Goal: Information Seeking & Learning: Learn about a topic

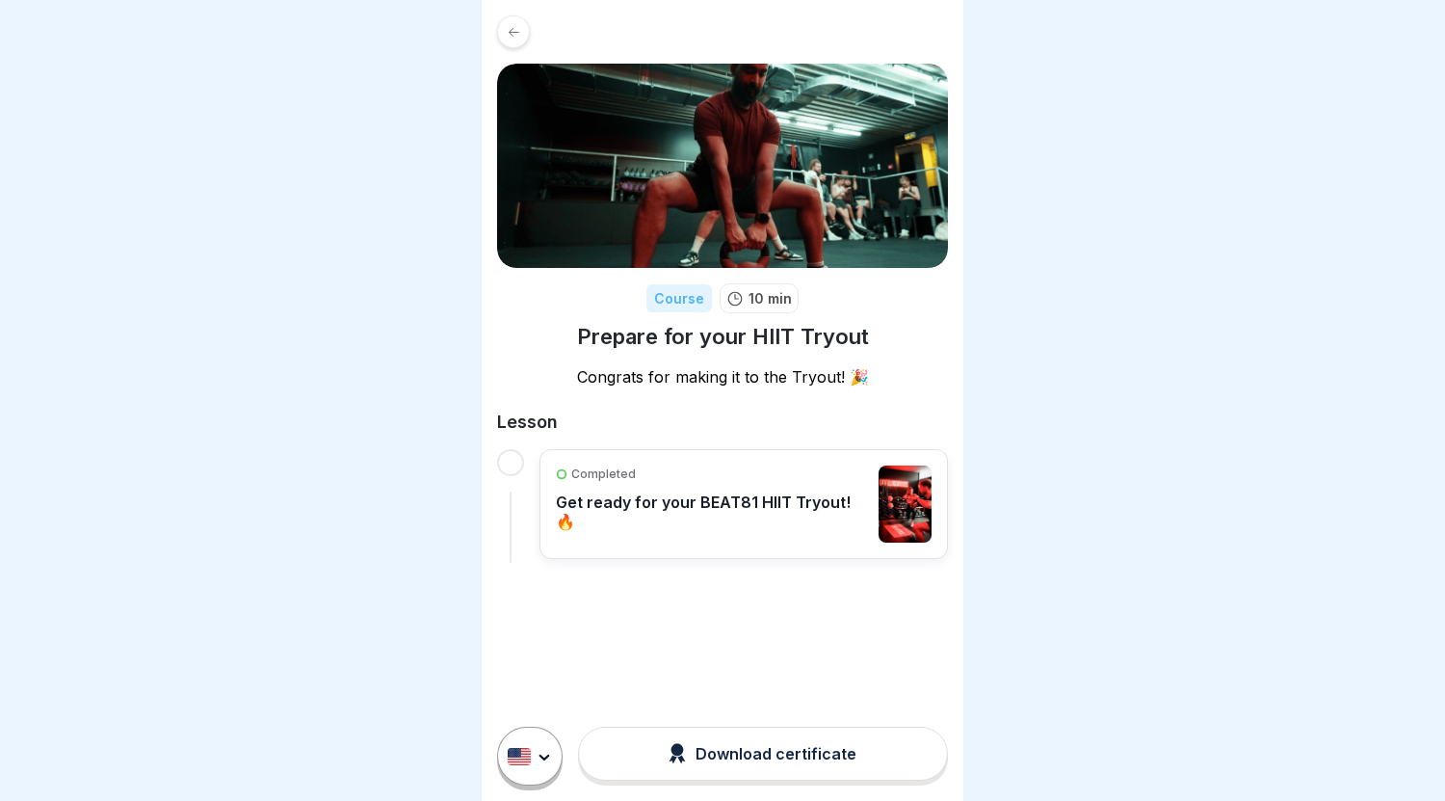
click at [516, 751] on html "Course 10 min Prepare for your HIIT Tryout Congrats for making it to the Tryout…" at bounding box center [722, 400] width 1445 height 801
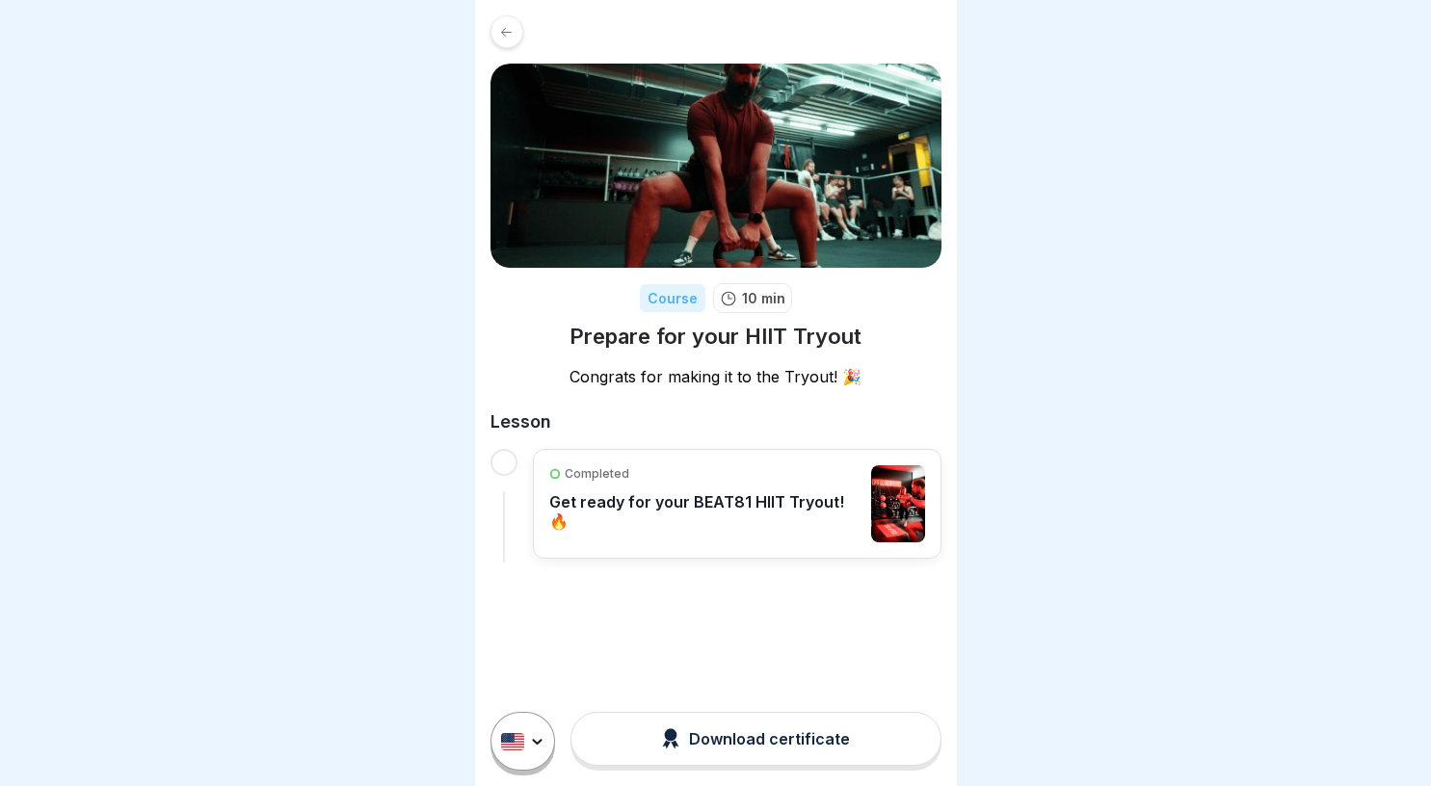
click at [581, 605] on html "Course 10 min Prepare for your HIIT Tryout Congrats for making it to the Tryout…" at bounding box center [715, 393] width 1431 height 786
click at [747, 737] on div "Download certificate" at bounding box center [756, 738] width 188 height 21
click at [675, 492] on p "Get ready for your BEAT81 HIIT Tryout! 🔥" at bounding box center [705, 511] width 313 height 39
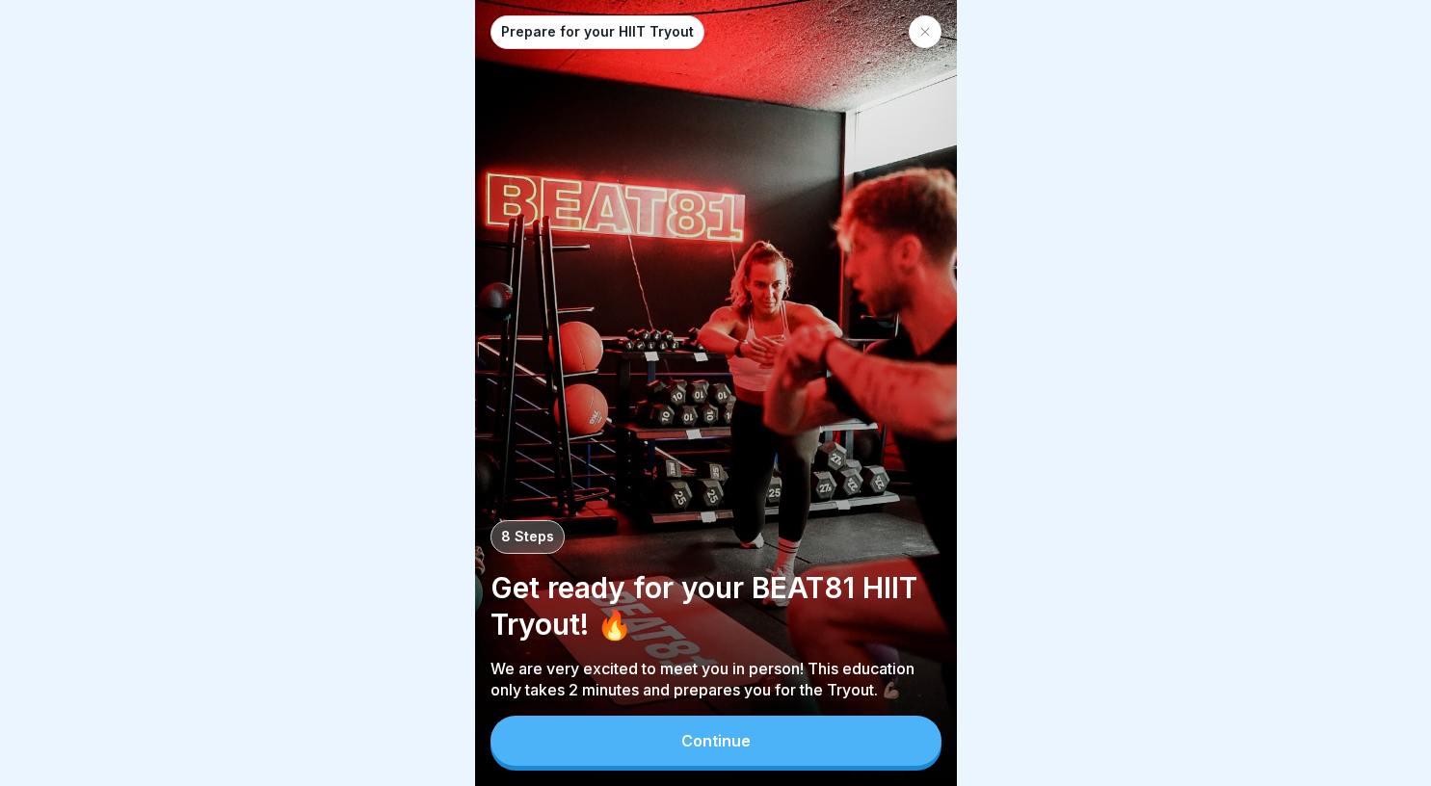
scroll to position [14, 0]
click at [684, 725] on button "Continue" at bounding box center [715, 741] width 451 height 50
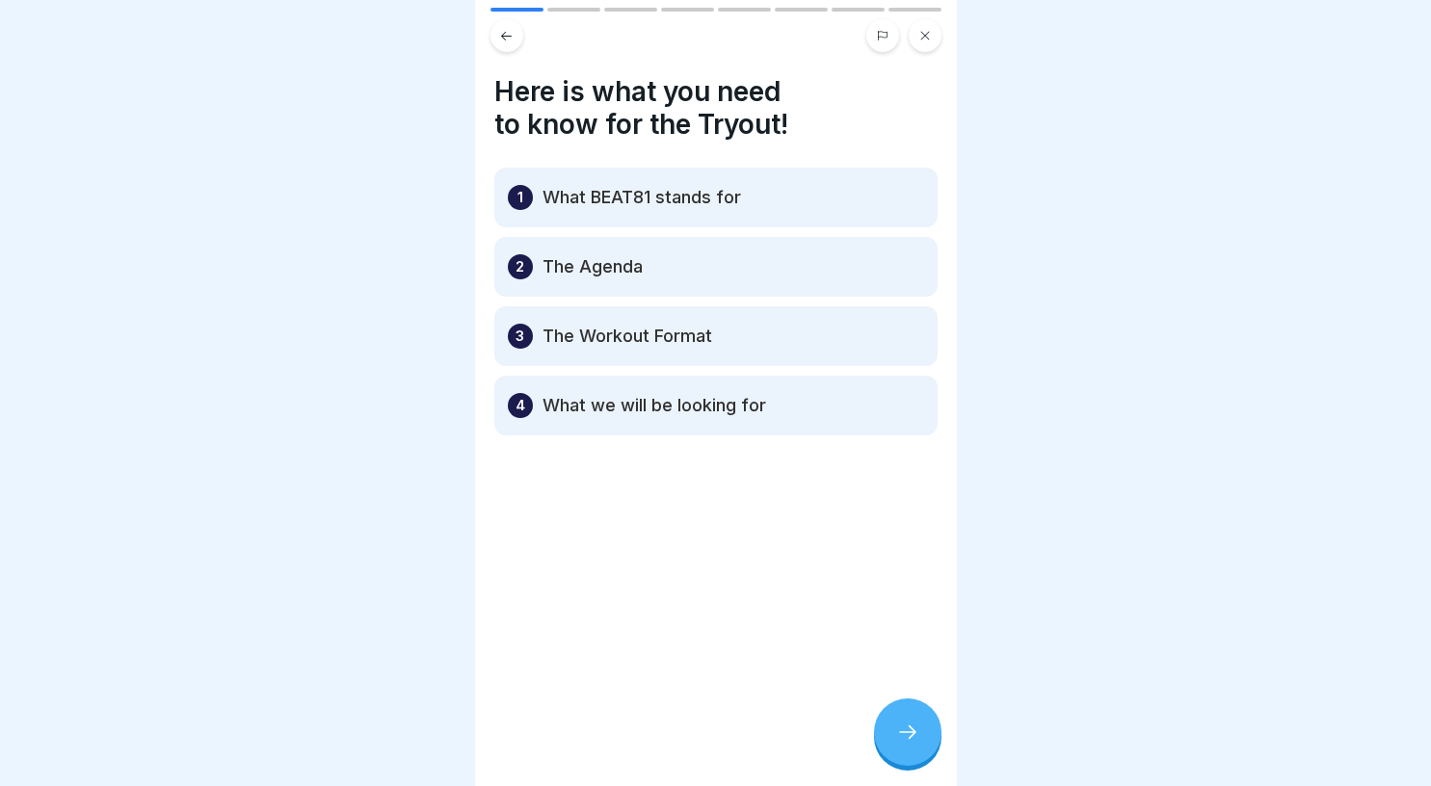
click at [915, 738] on icon at bounding box center [907, 732] width 23 height 23
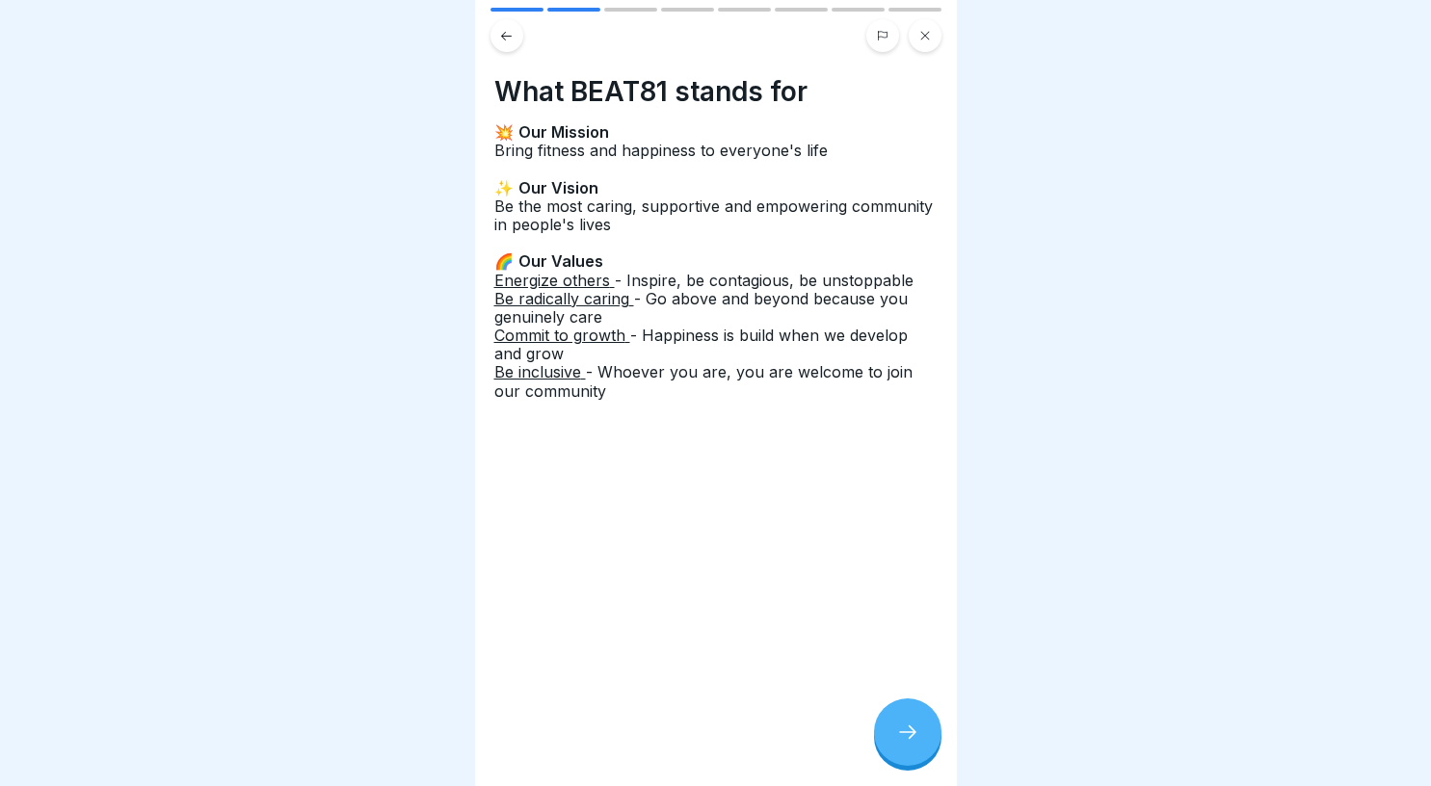
click at [907, 719] on div at bounding box center [907, 731] width 67 height 67
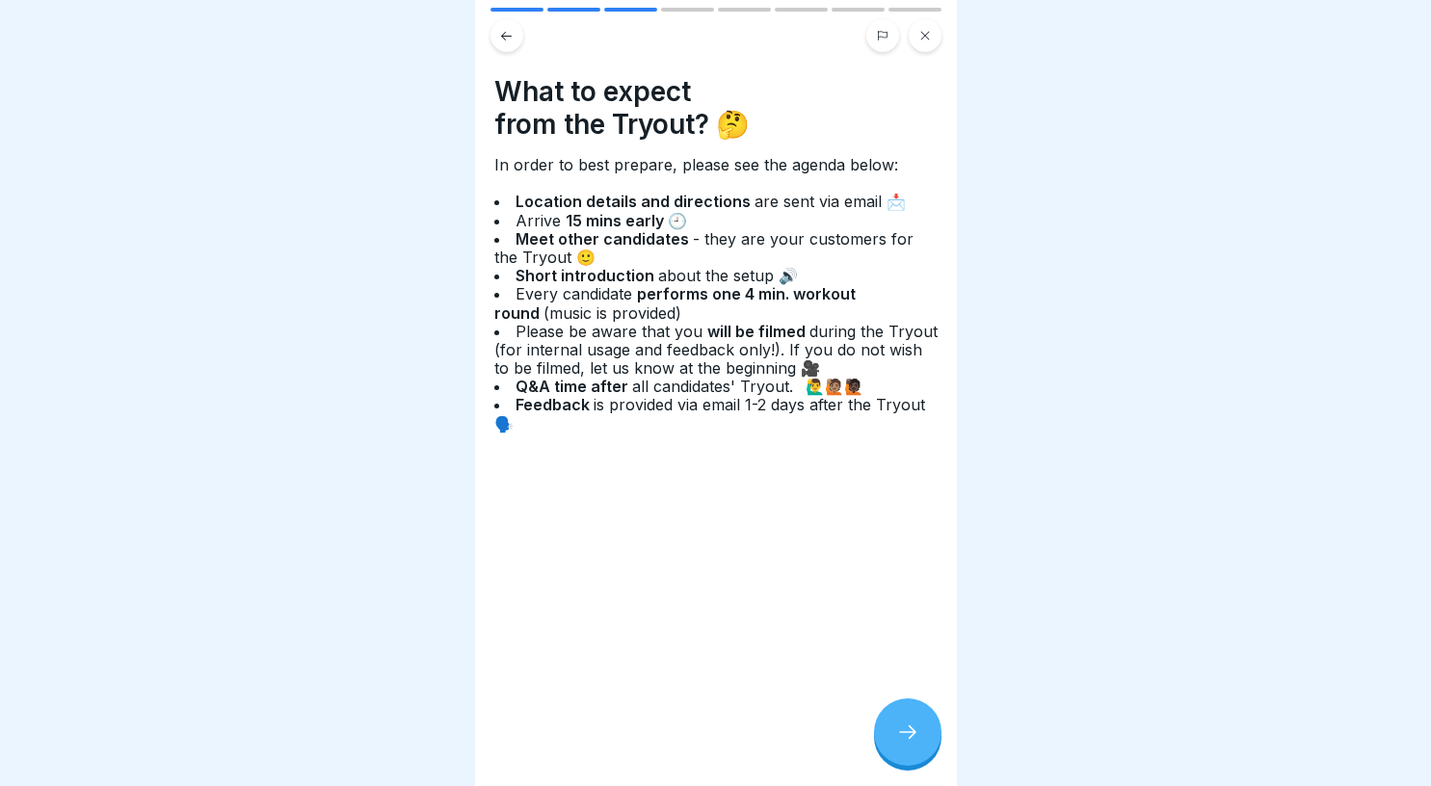
click at [901, 705] on div at bounding box center [907, 731] width 67 height 67
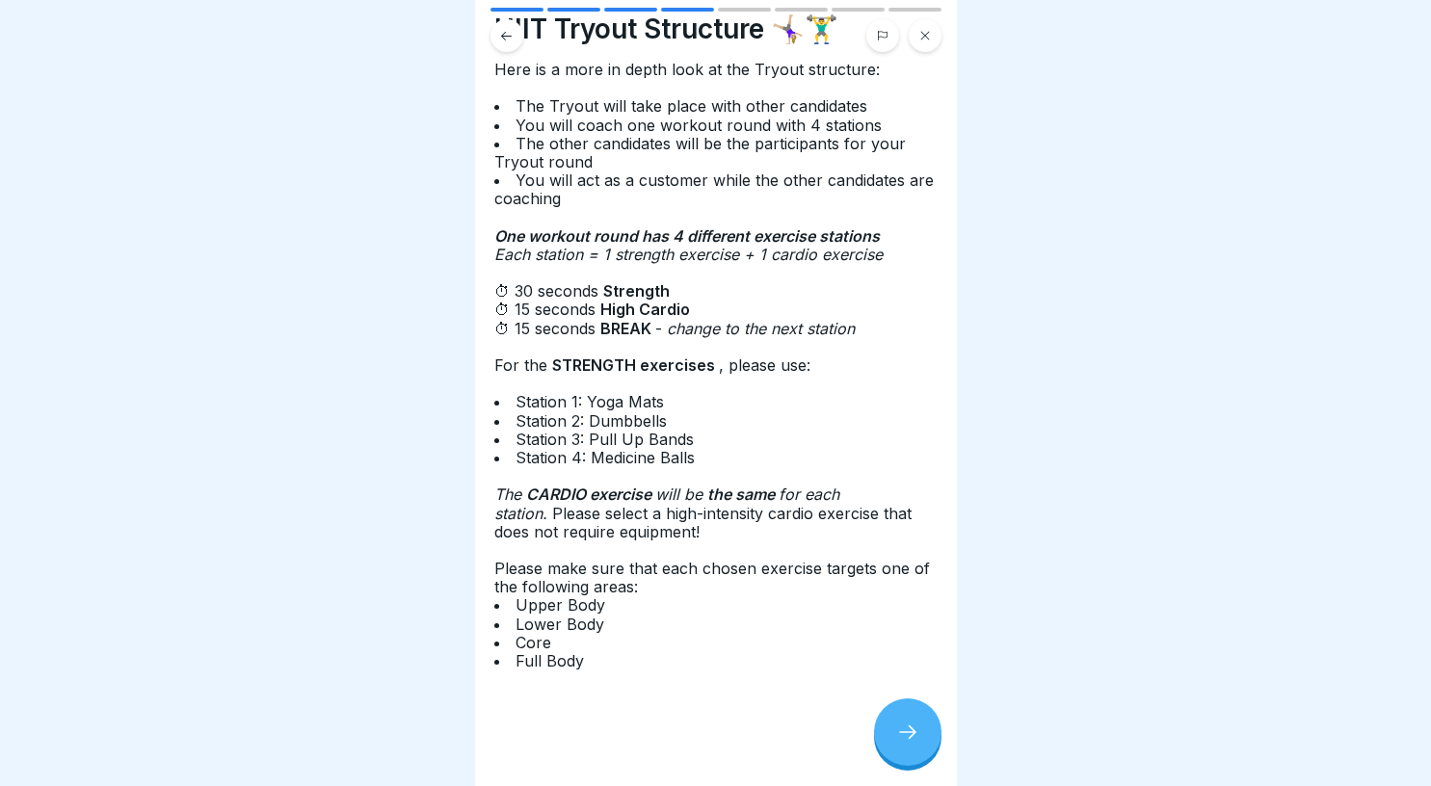
scroll to position [0, 0]
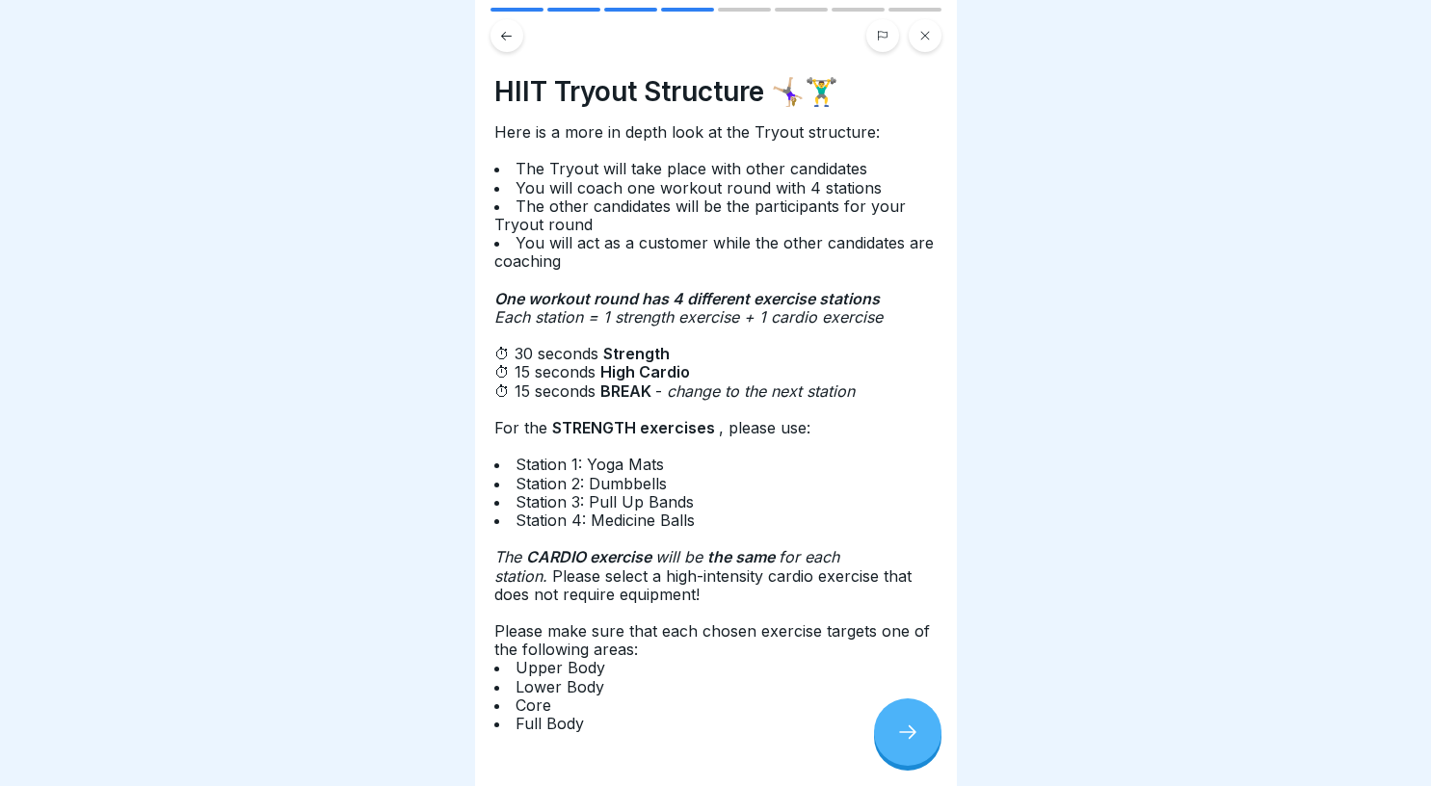
click at [912, 722] on div at bounding box center [907, 731] width 67 height 67
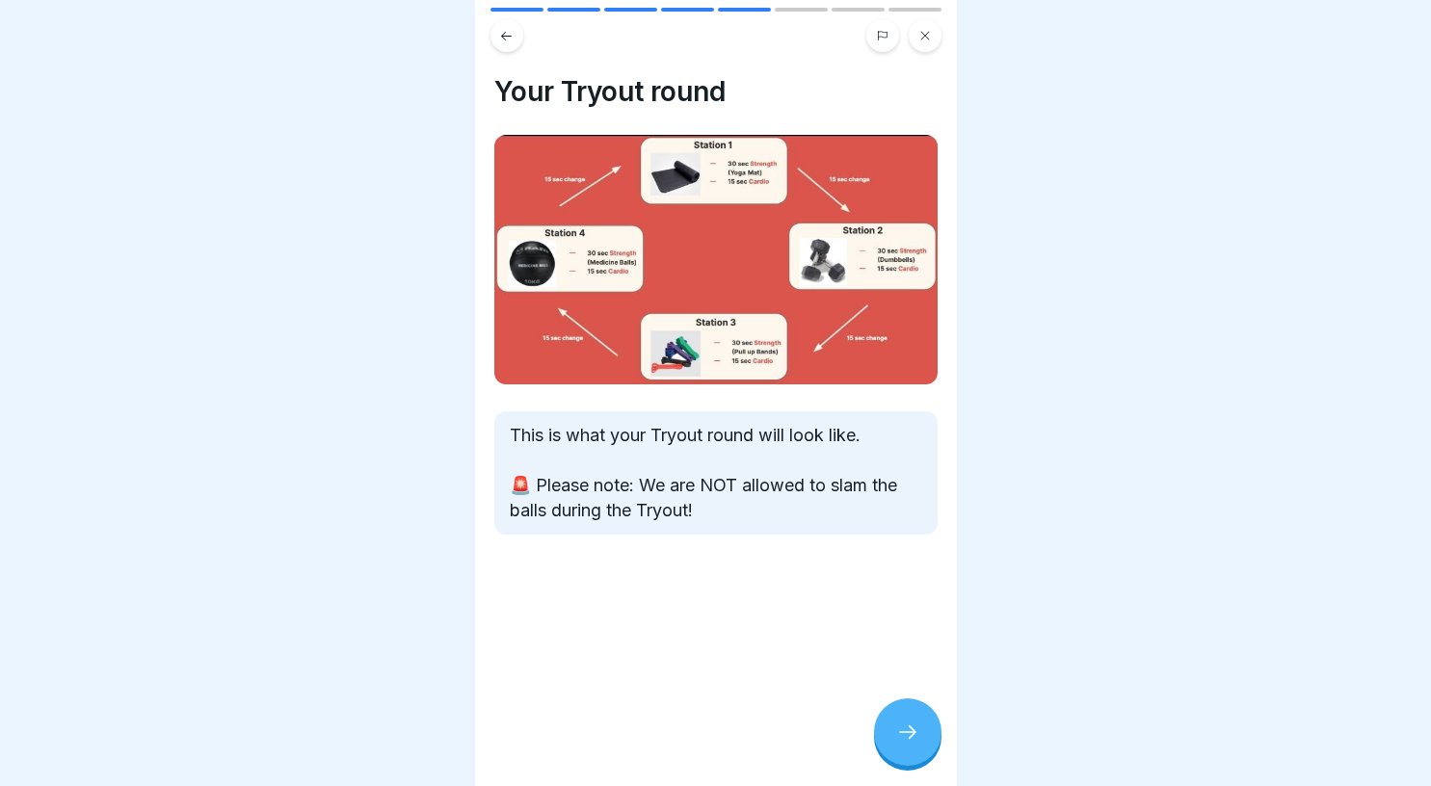
click at [898, 725] on icon at bounding box center [907, 732] width 23 height 23
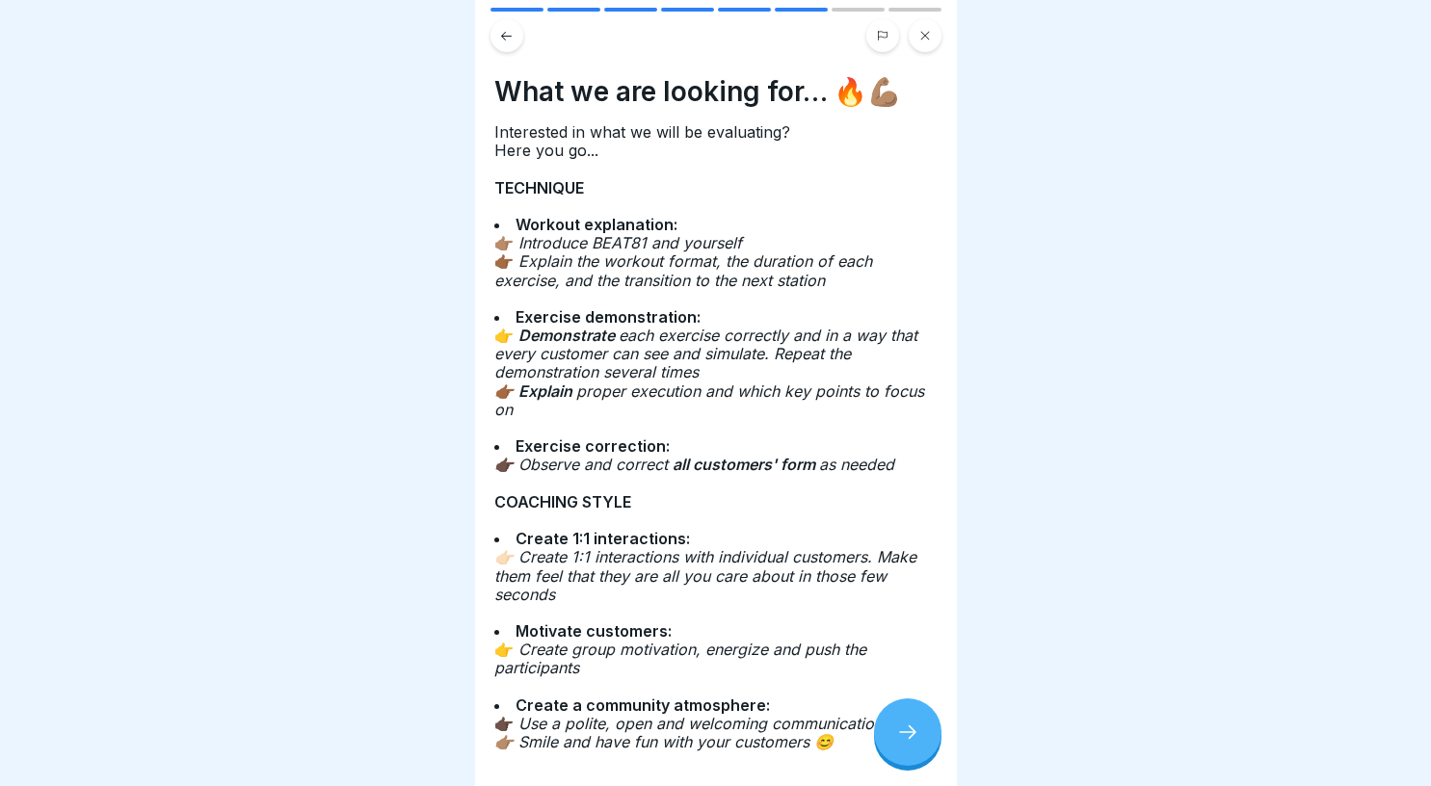
scroll to position [100, 0]
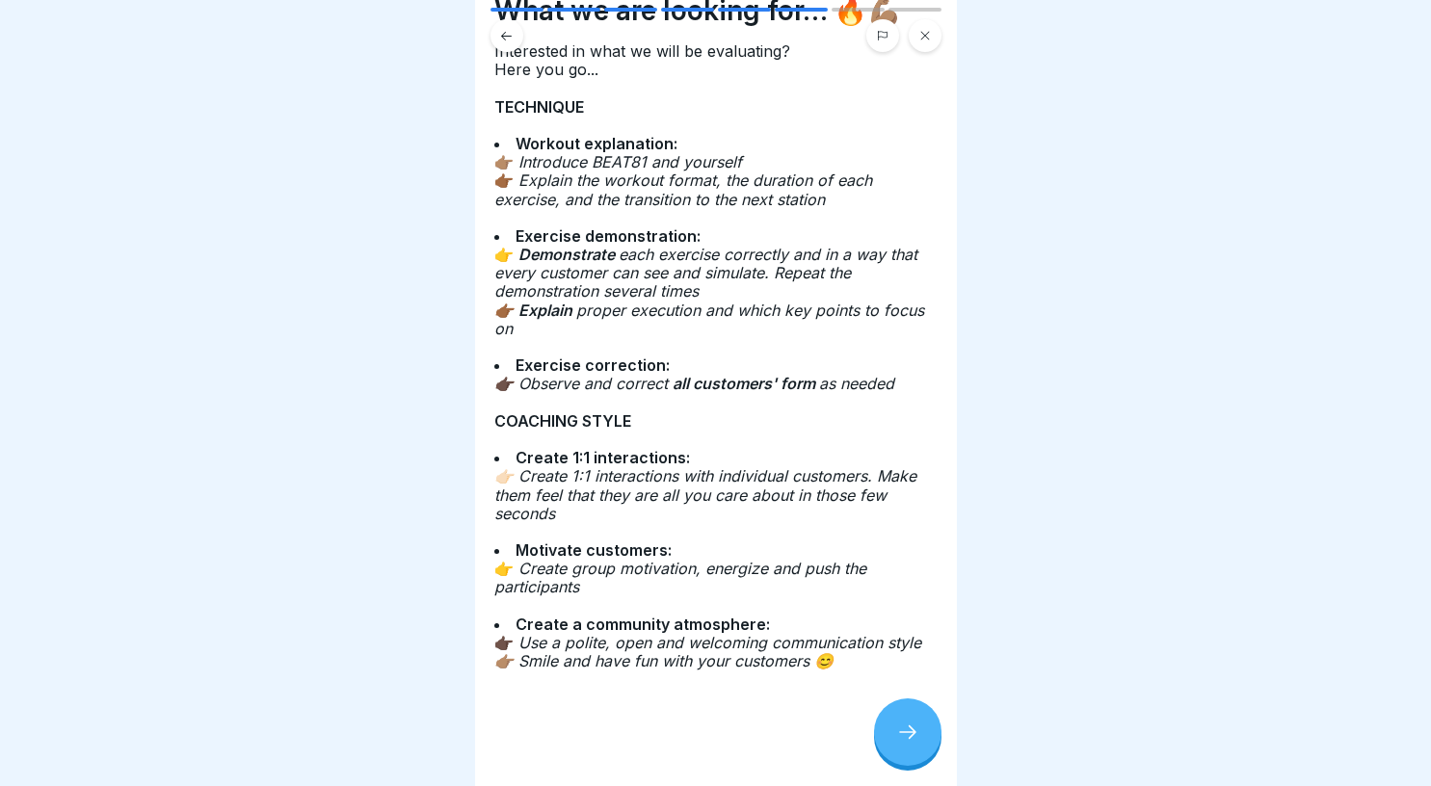
click at [900, 724] on icon at bounding box center [907, 732] width 23 height 23
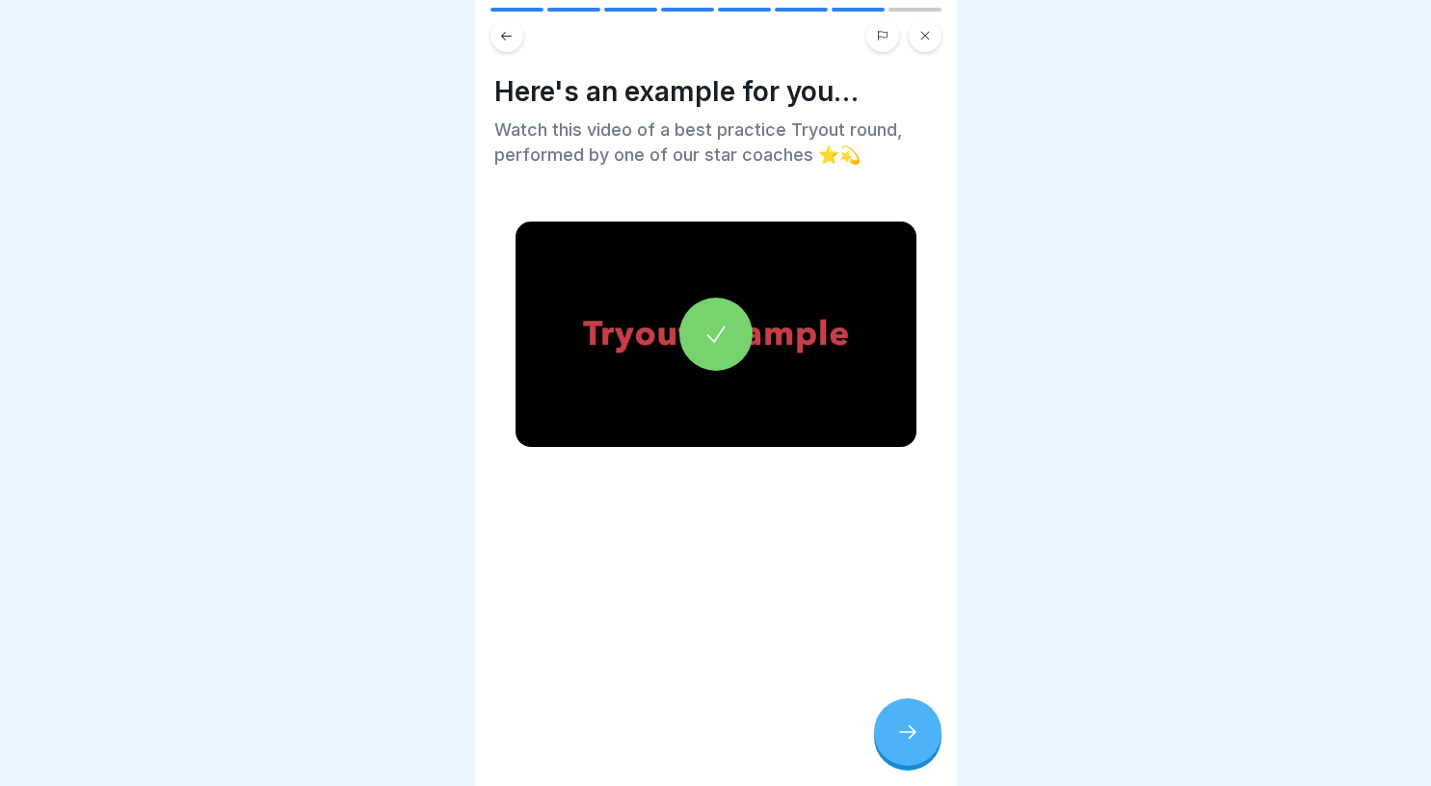
scroll to position [0, 0]
click at [750, 334] on div at bounding box center [715, 334] width 401 height 225
click at [912, 731] on div at bounding box center [907, 731] width 67 height 67
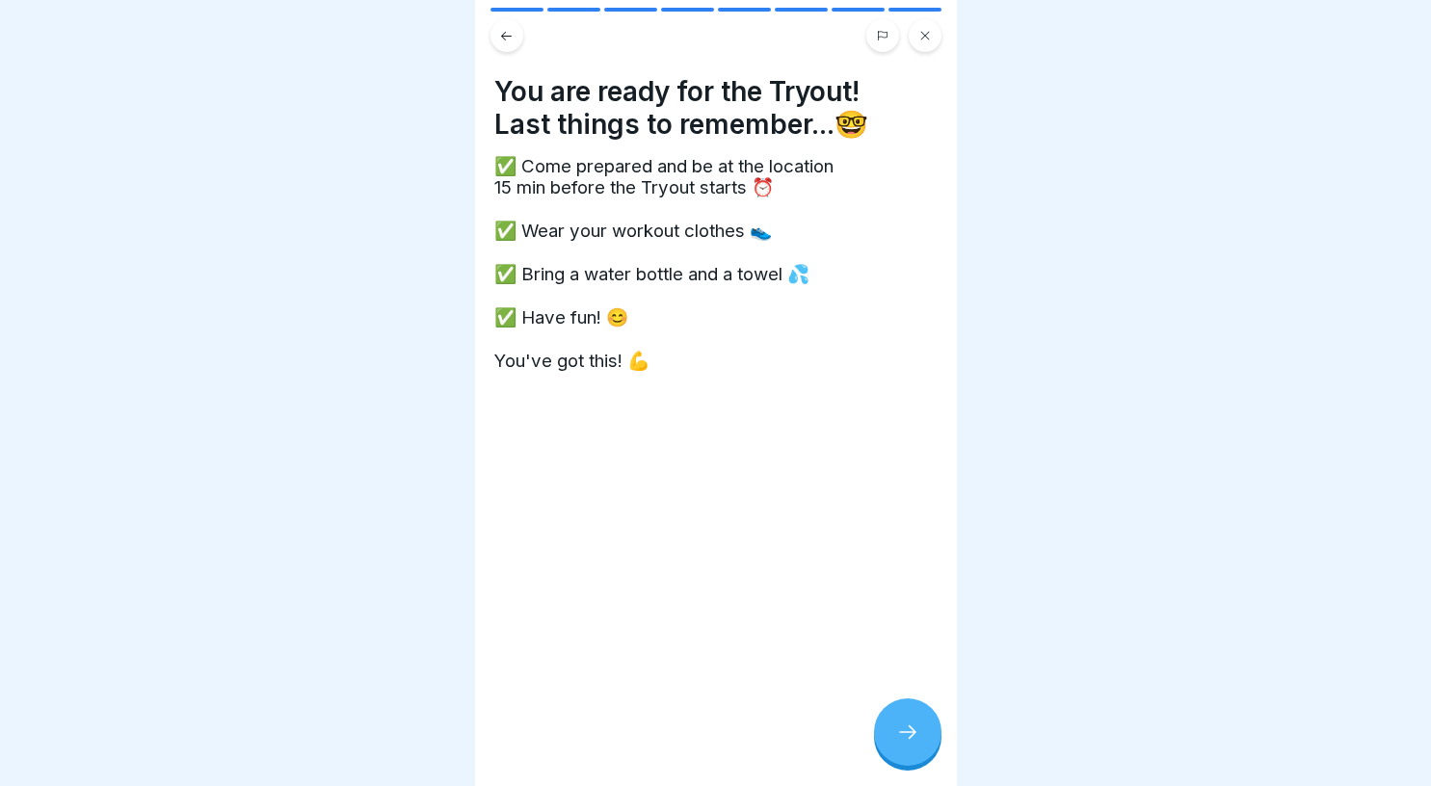
click at [502, 27] on button at bounding box center [506, 35] width 33 height 33
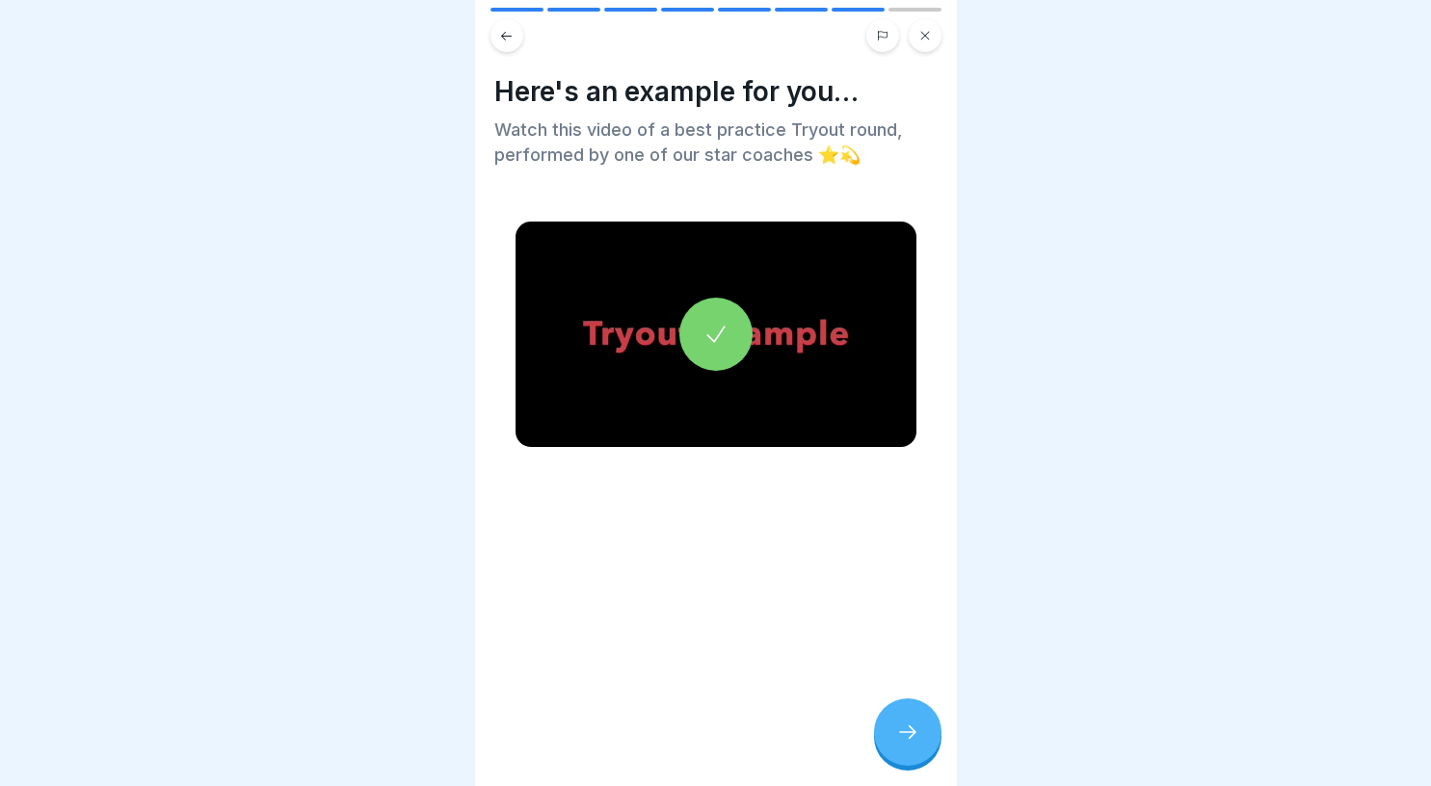
click at [502, 27] on button at bounding box center [506, 35] width 33 height 33
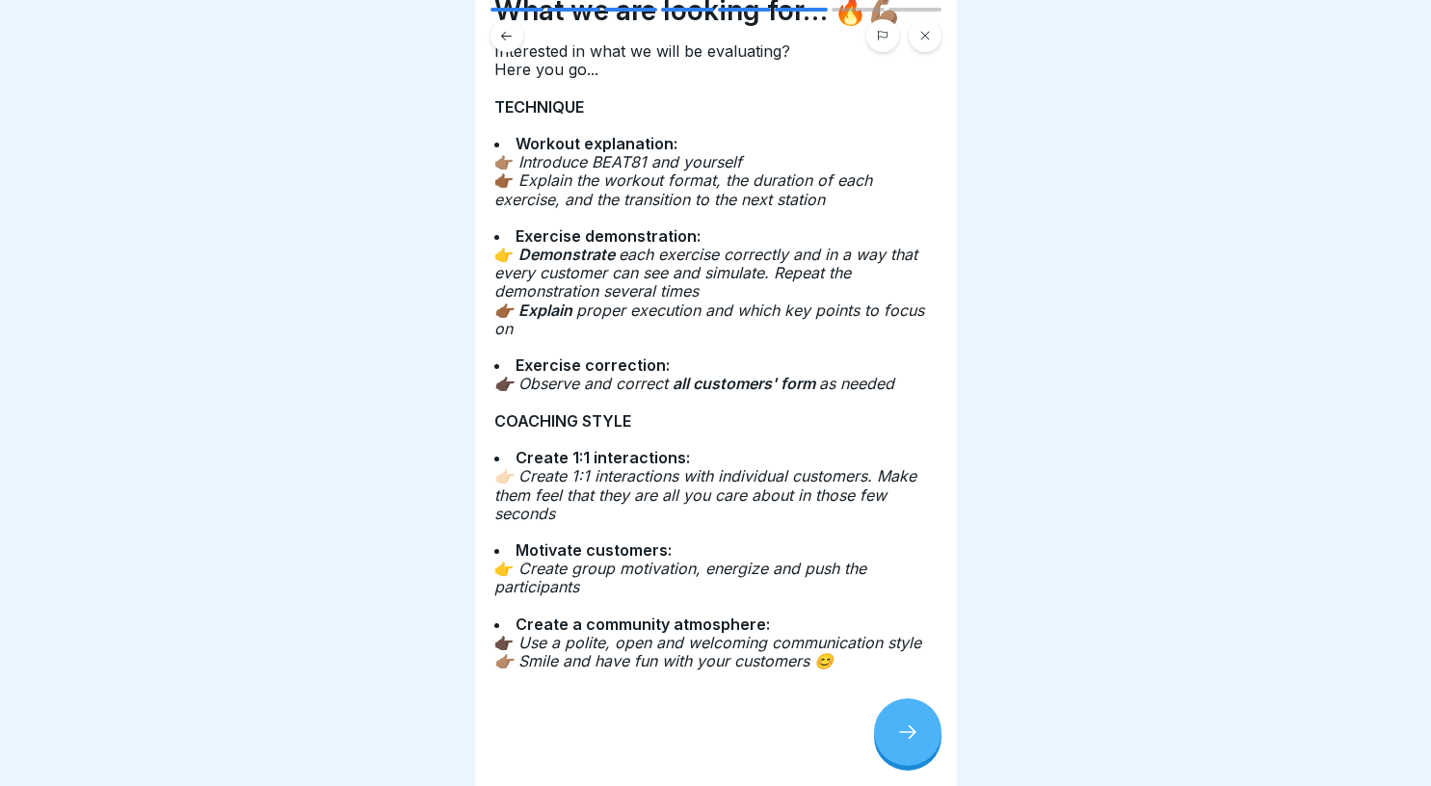
click at [502, 27] on button at bounding box center [506, 35] width 33 height 33
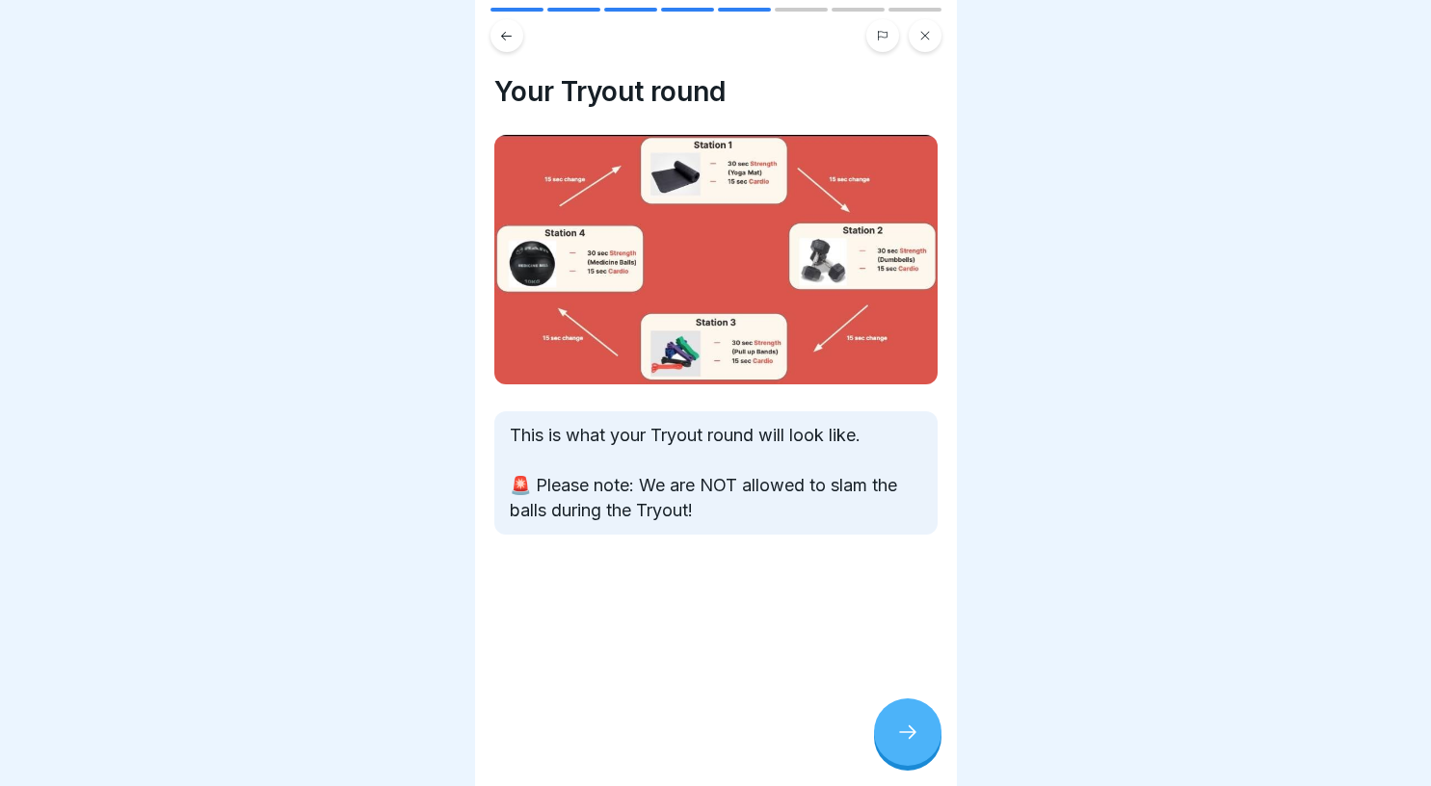
click at [502, 27] on button at bounding box center [506, 35] width 33 height 33
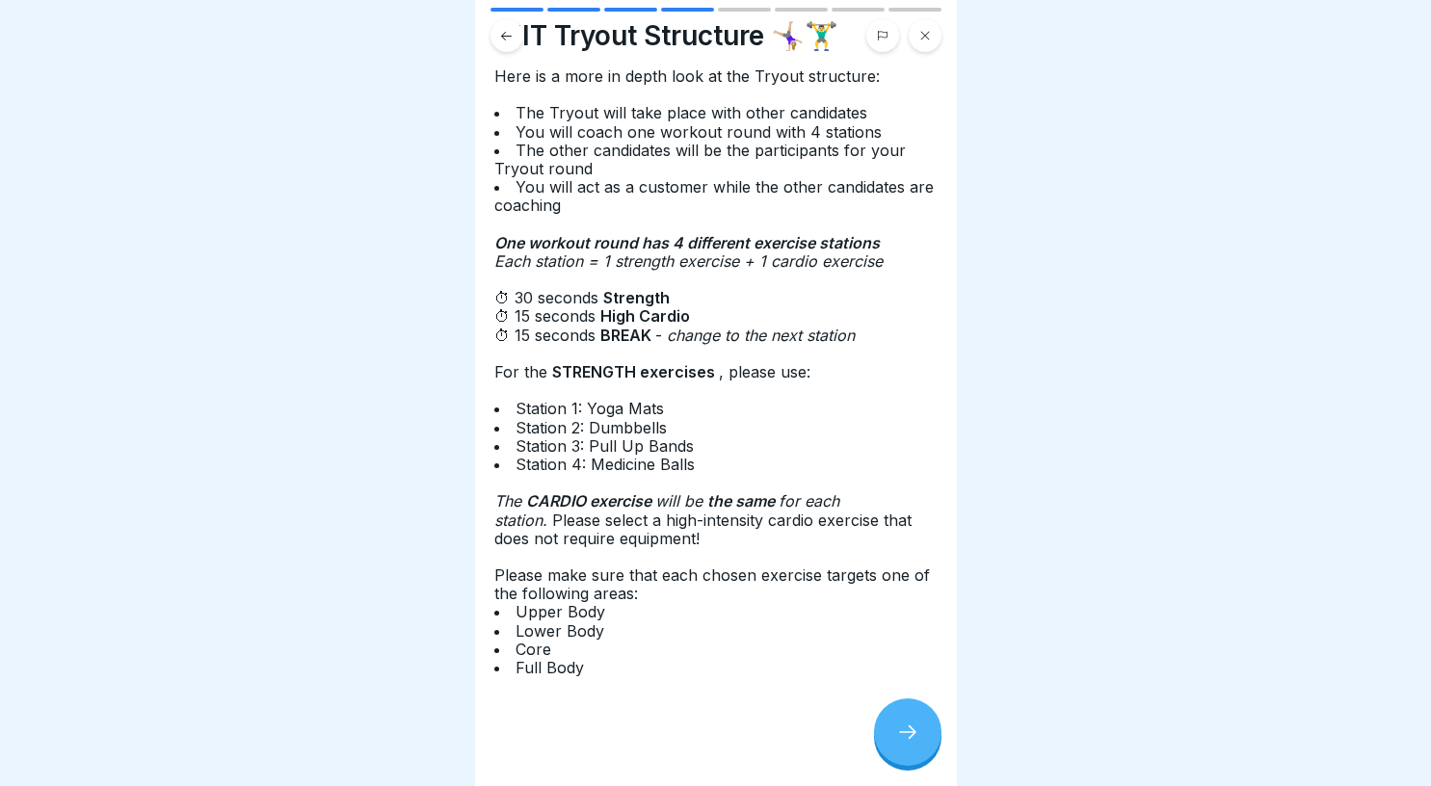
scroll to position [63, 0]
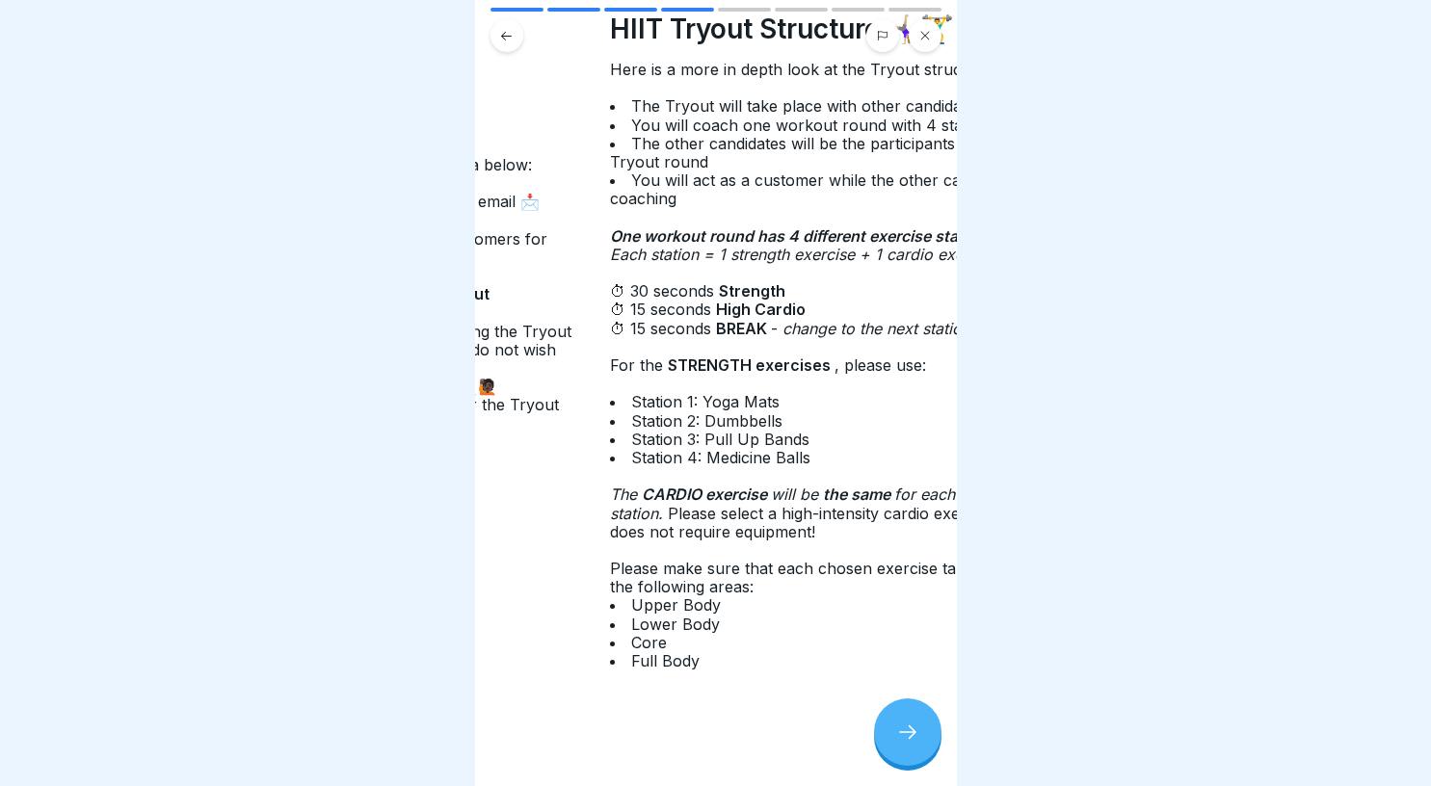
click at [591, 579] on div "HIIT Tryout Structure 🤸🏼‍♀️🏋️‍♂️ Here is a more in depth look at the Tryout str…" at bounding box center [832, 393] width 482 height 786
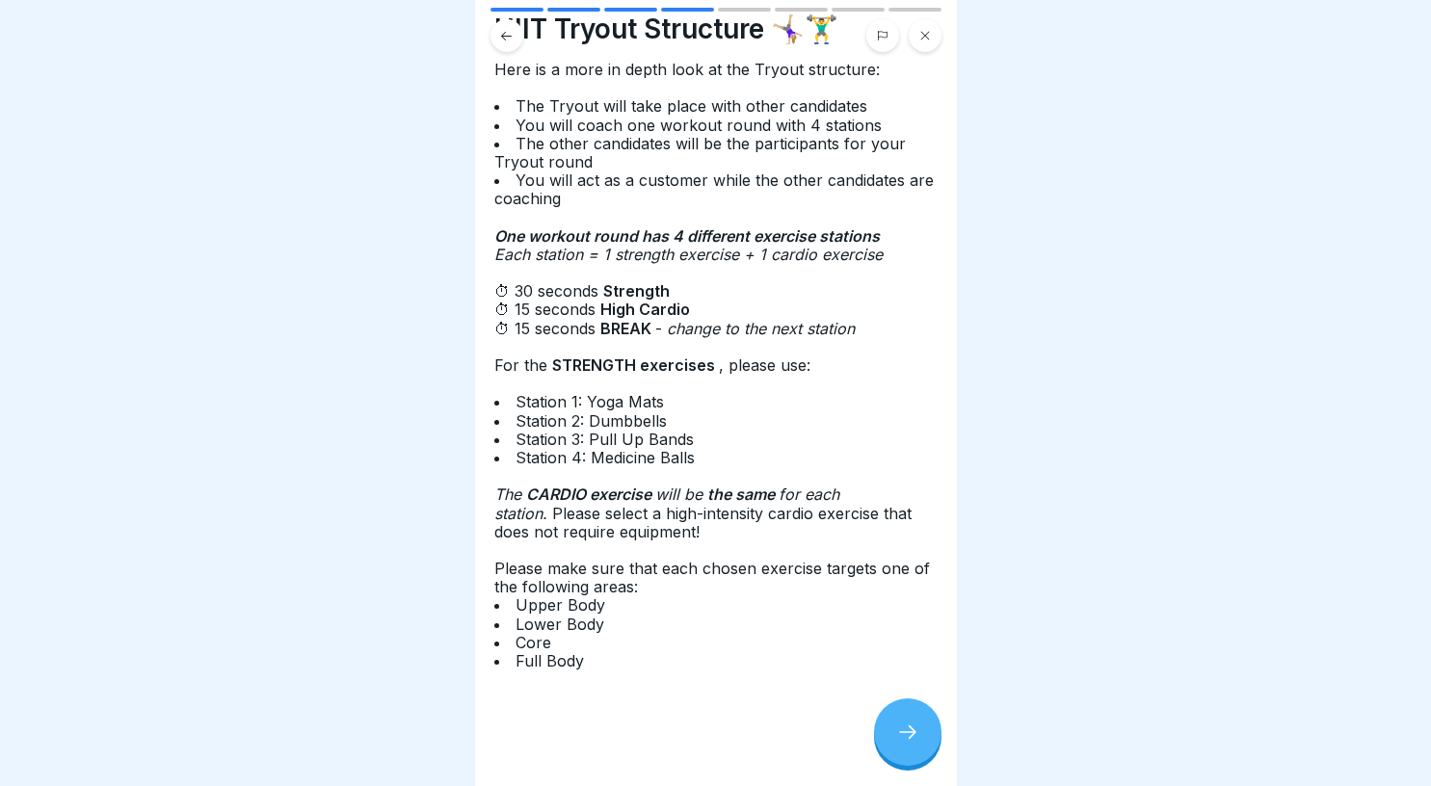
click at [528, 478] on div "Here is a more in depth look at the Tryout structure: The Tryout will take plac…" at bounding box center [715, 366] width 443 height 610
click at [544, 504] on span "Please select a high-intensity cardio exercise that does not require equipment!" at bounding box center [702, 523] width 417 height 38
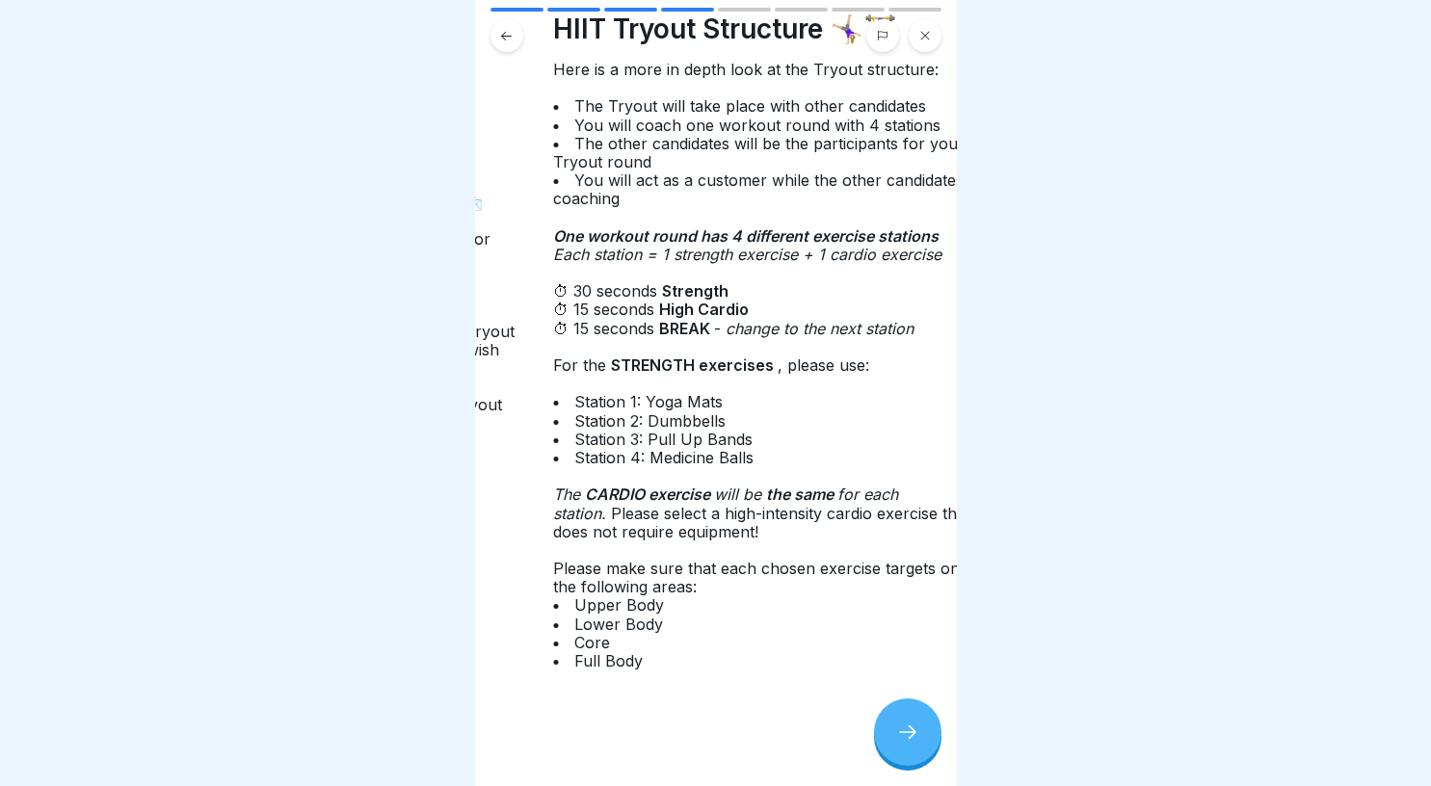
click at [566, 587] on div "Here is a more in depth look at the Tryout structure: The Tryout will take plac…" at bounding box center [774, 366] width 443 height 610
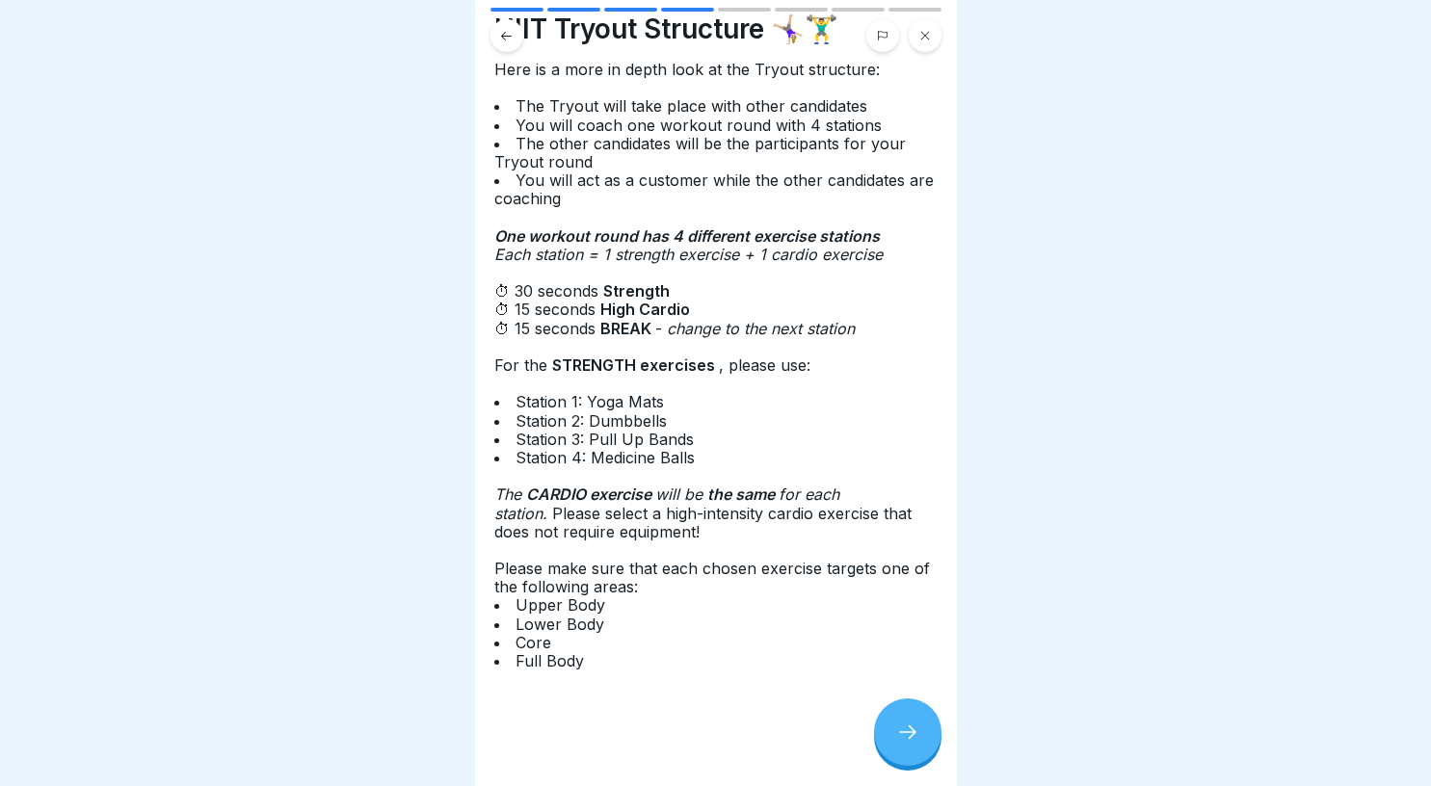
scroll to position [0, 0]
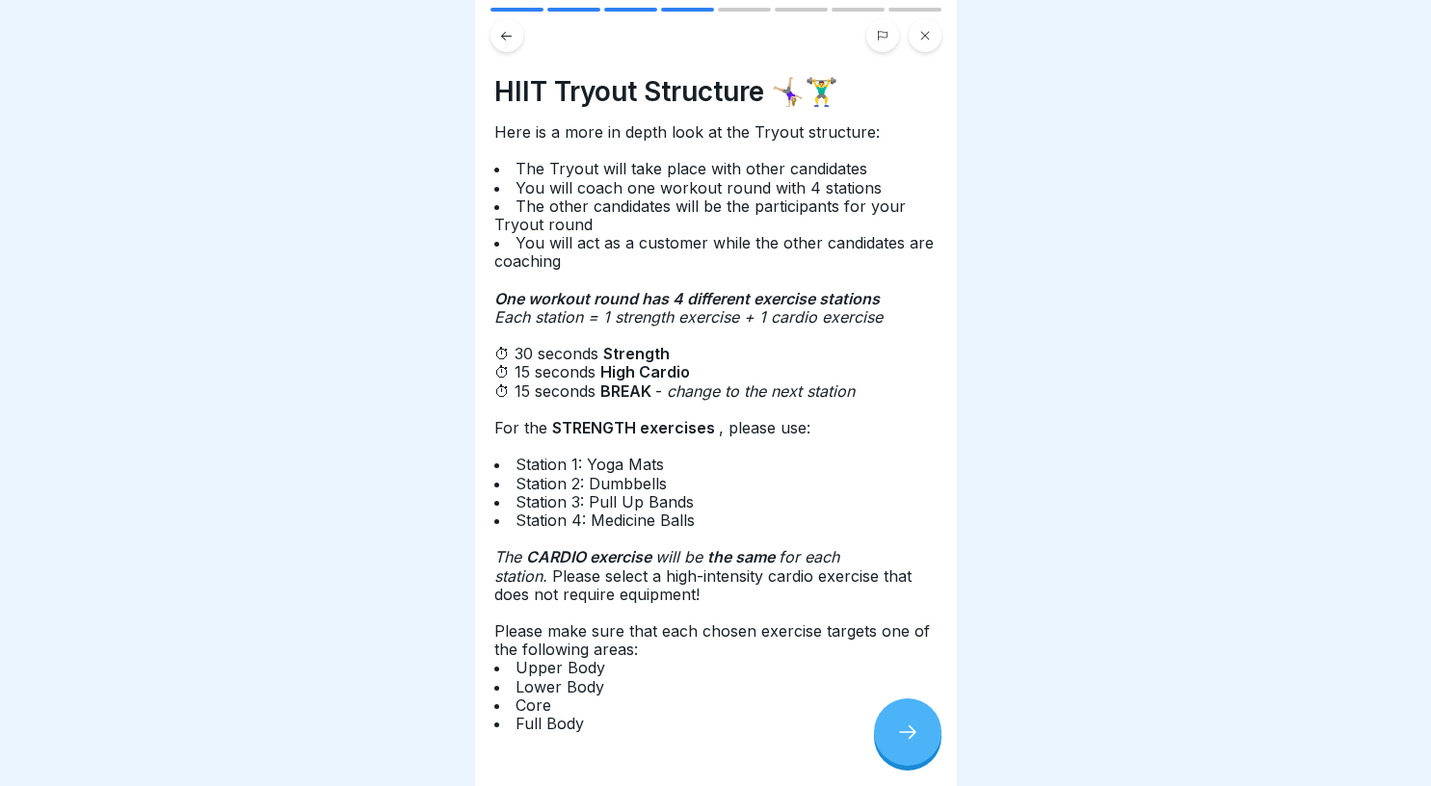
click at [514, 40] on button at bounding box center [506, 35] width 33 height 33
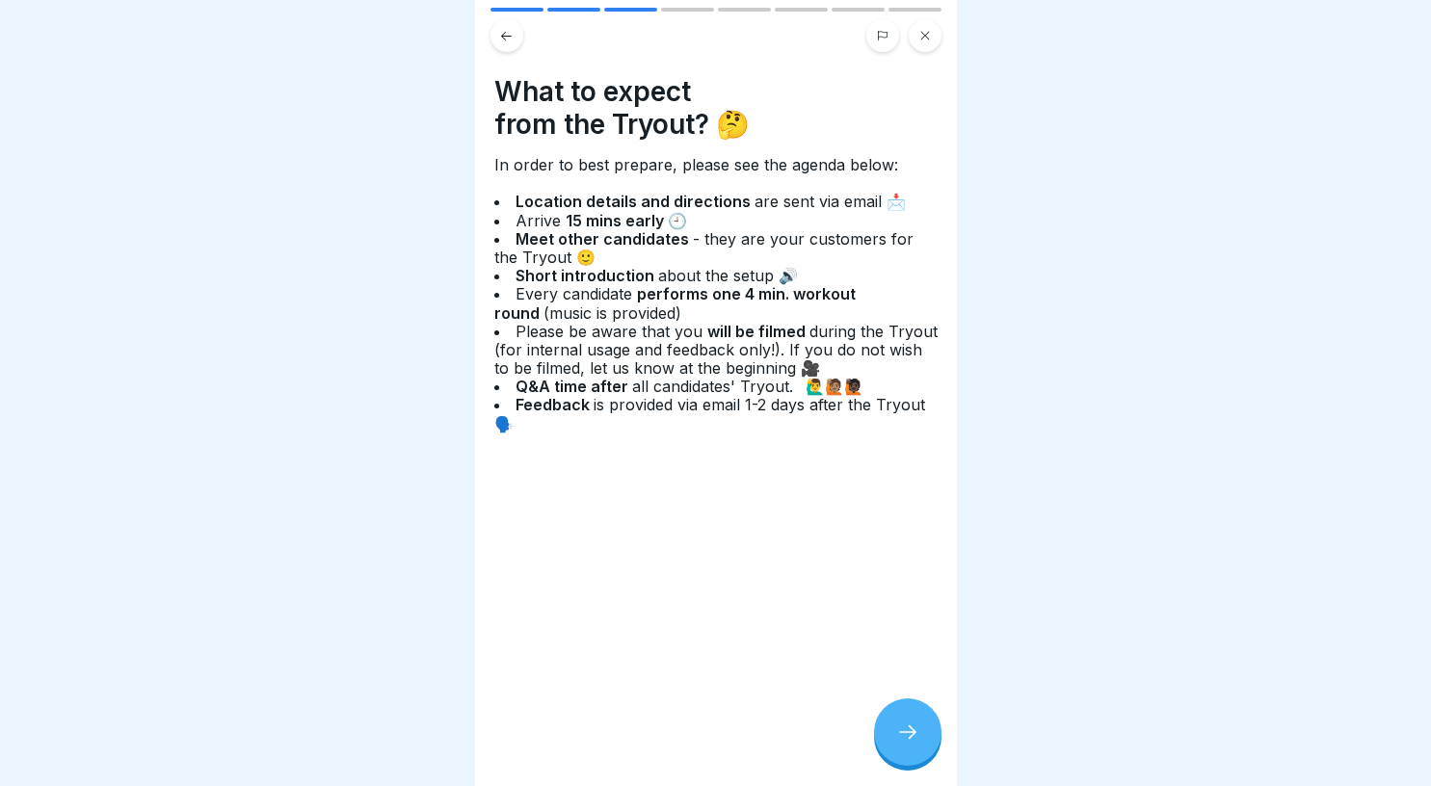
click at [509, 36] on icon at bounding box center [506, 35] width 11 height 9
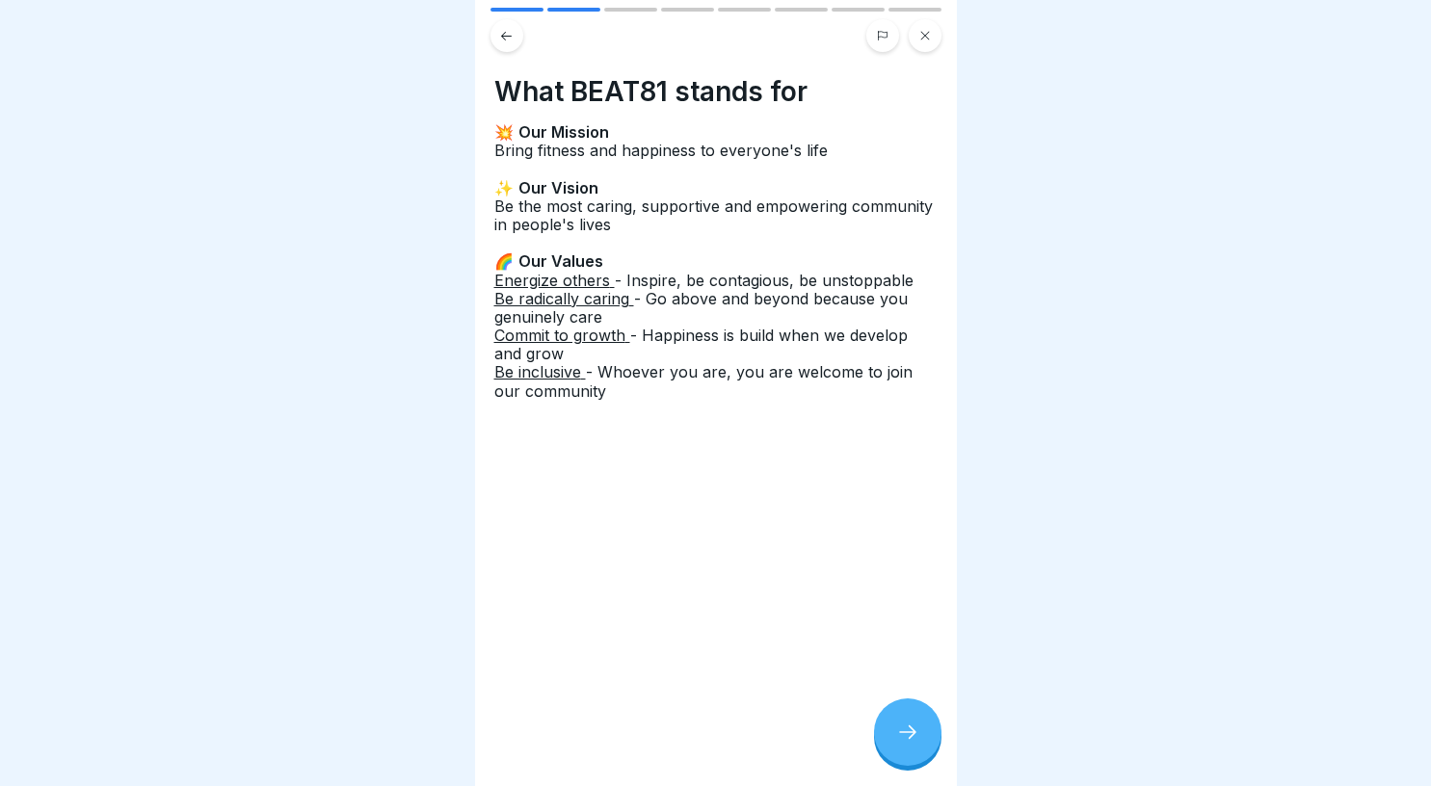
click at [509, 36] on icon at bounding box center [506, 35] width 11 height 9
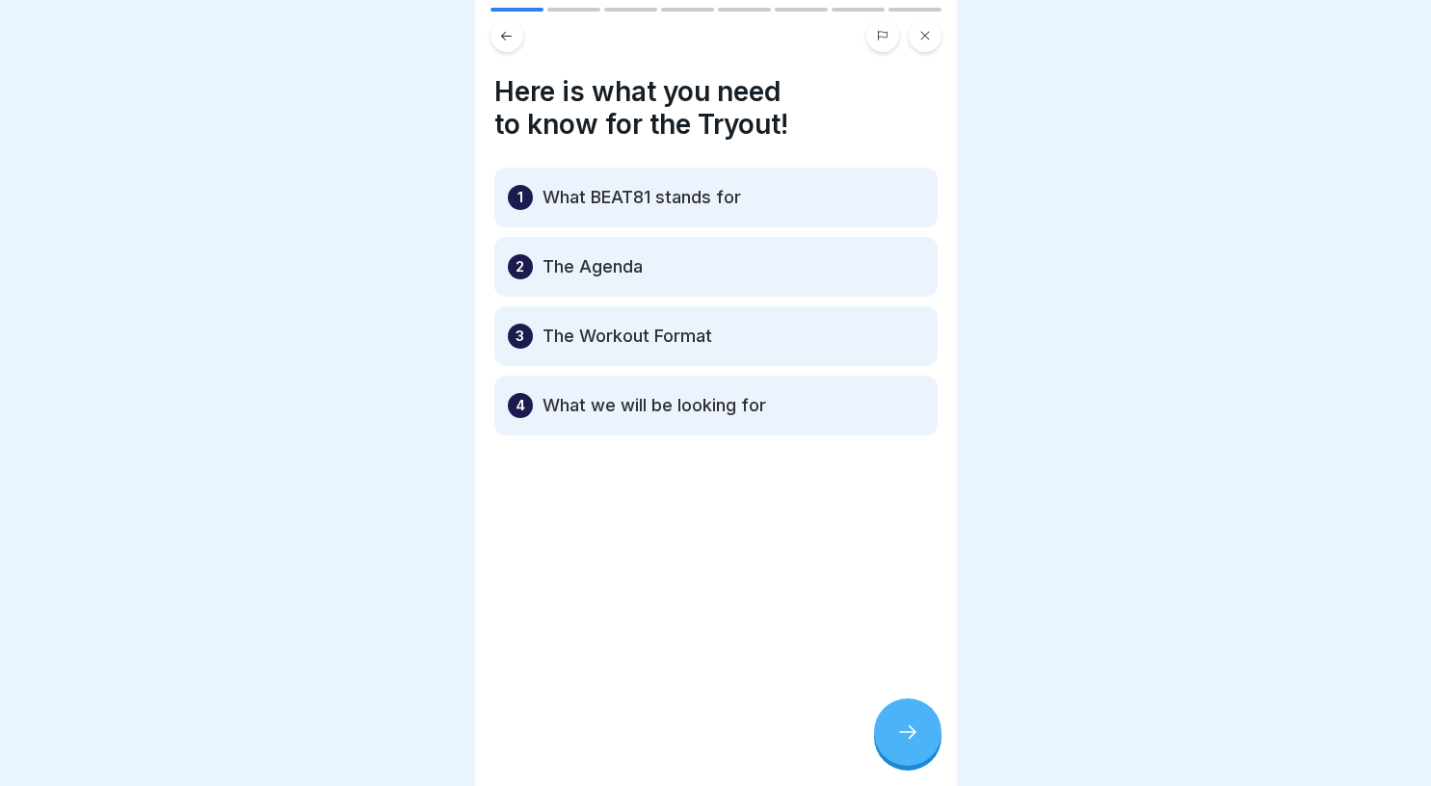
click at [902, 724] on div at bounding box center [907, 731] width 67 height 67
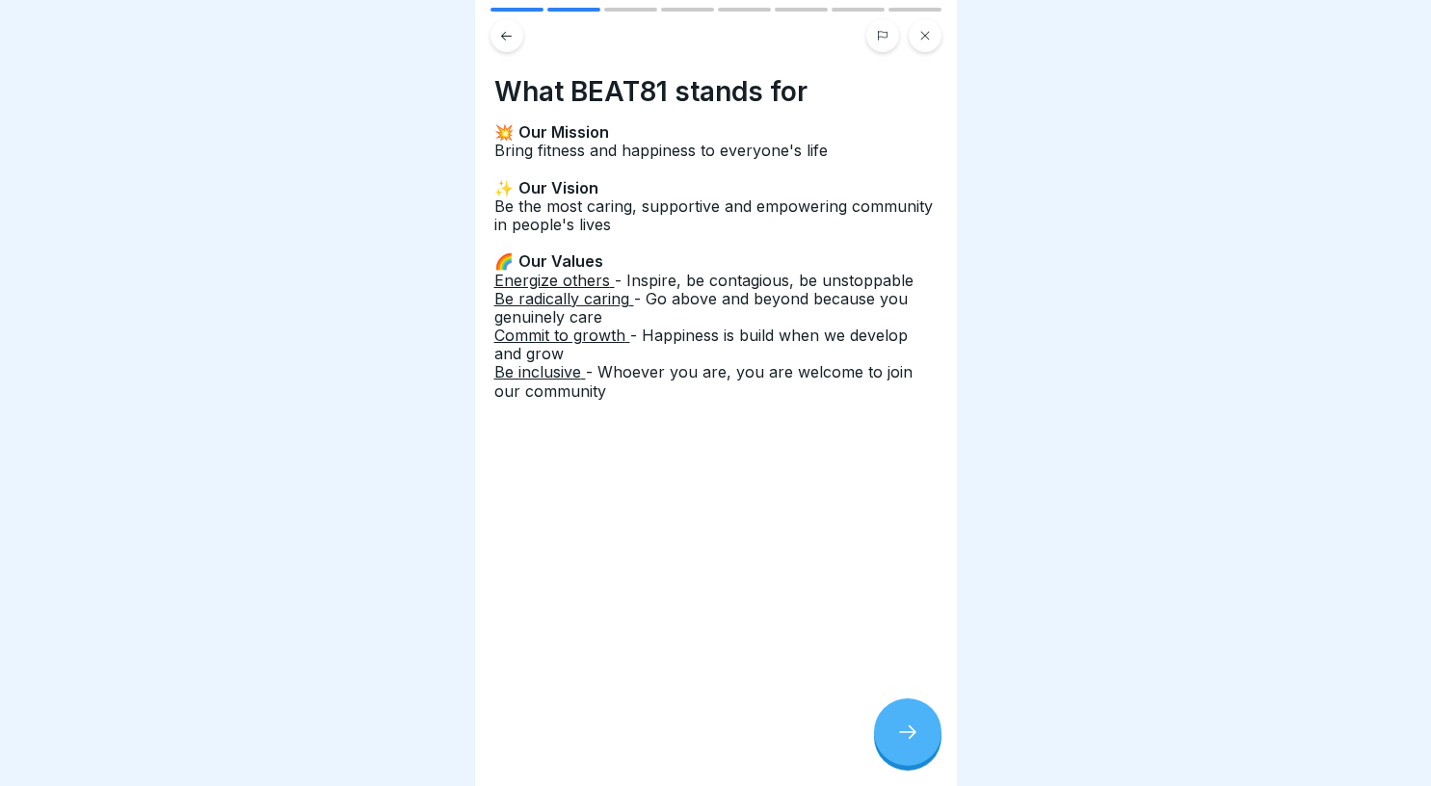
click at [902, 724] on div at bounding box center [907, 731] width 67 height 67
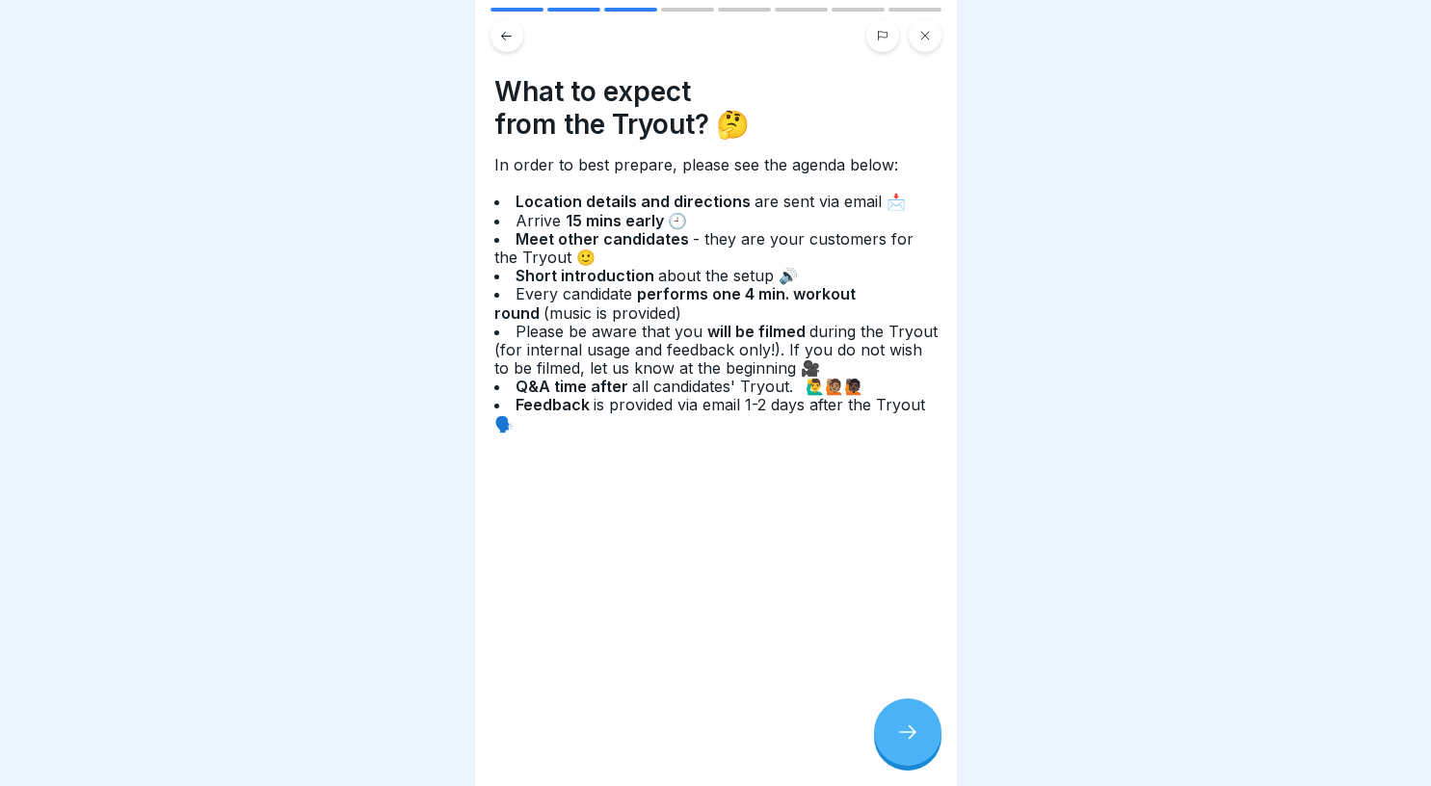
click at [891, 736] on div at bounding box center [907, 731] width 67 height 67
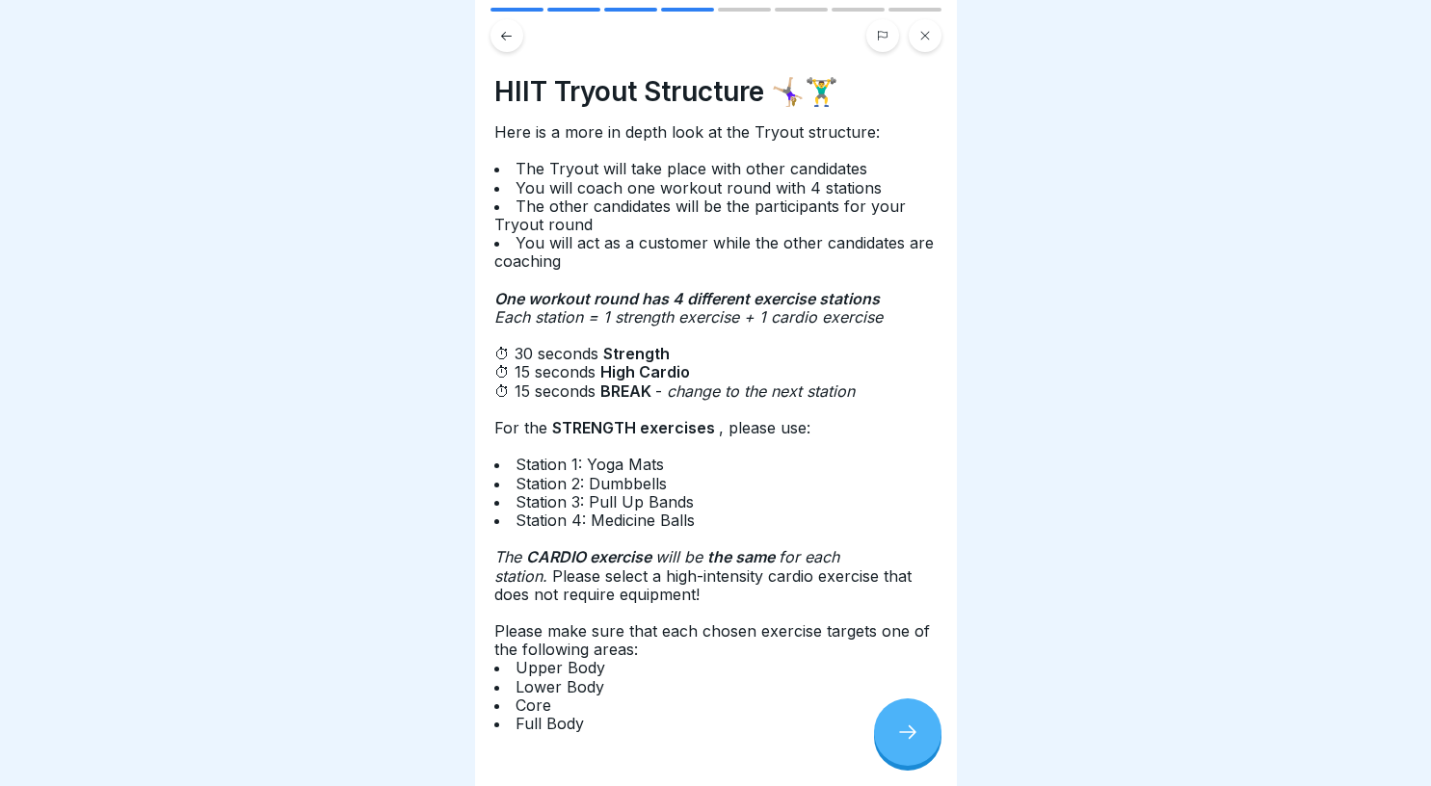
click at [891, 736] on div at bounding box center [907, 731] width 67 height 67
